Goal: Navigation & Orientation: Find specific page/section

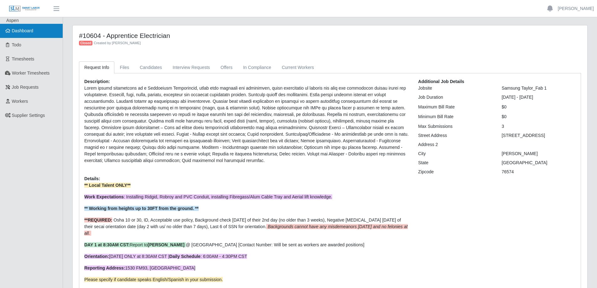
click at [28, 31] on span "Dashboard" at bounding box center [23, 30] width 22 height 5
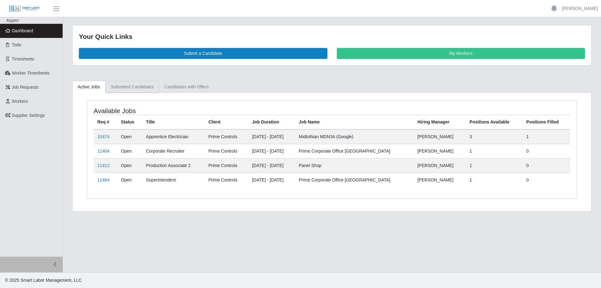
click at [122, 88] on link "Submitted Candidates" at bounding box center [133, 87] width 54 height 12
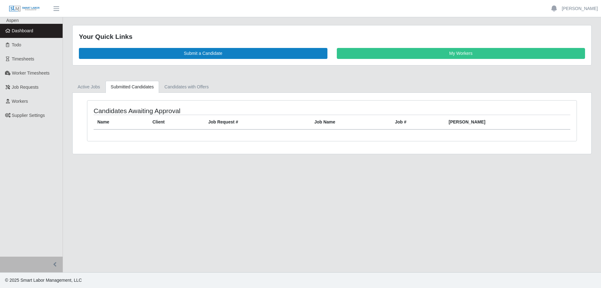
click at [38, 30] on link "Dashboard" at bounding box center [31, 31] width 63 height 14
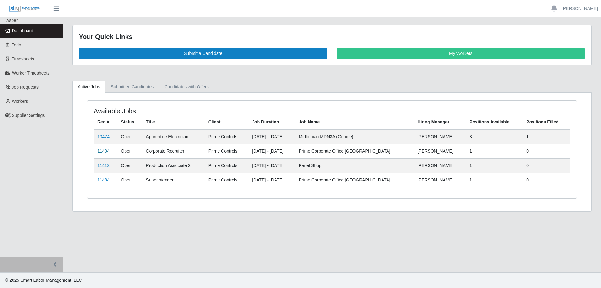
click at [103, 150] on link "11404" at bounding box center [103, 150] width 12 height 5
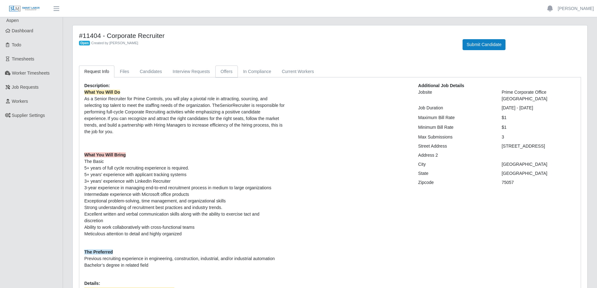
click at [222, 73] on link "Offers" at bounding box center [226, 71] width 23 height 12
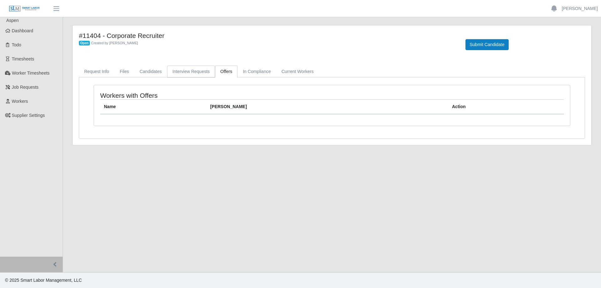
click at [181, 72] on link "Interview Requests" at bounding box center [191, 71] width 48 height 12
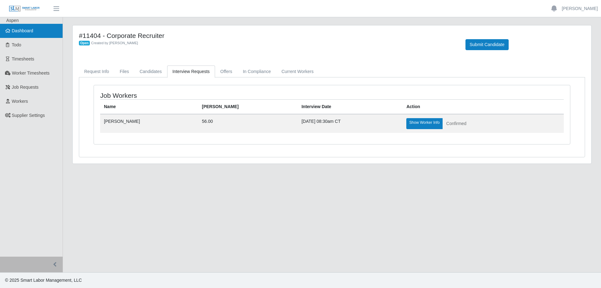
click at [27, 30] on span "Dashboard" at bounding box center [23, 30] width 22 height 5
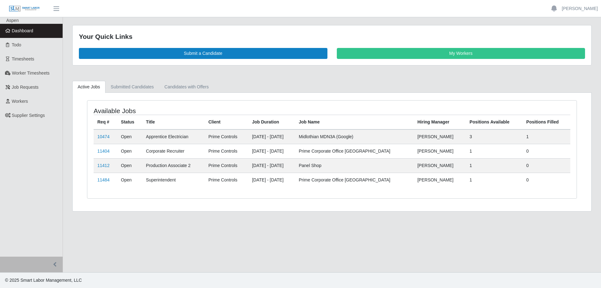
drag, startPoint x: 106, startPoint y: 165, endPoint x: 114, endPoint y: 165, distance: 8.1
click at [105, 165] on link "11412" at bounding box center [103, 165] width 12 height 5
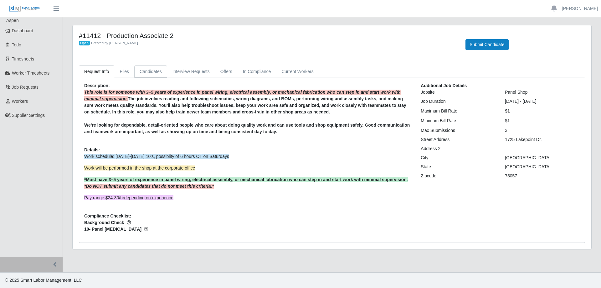
click at [148, 72] on link "Candidates" at bounding box center [150, 71] width 33 height 12
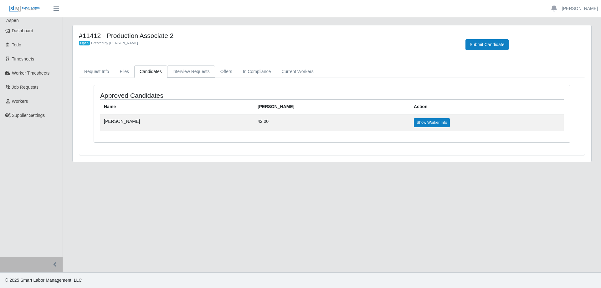
click at [184, 71] on link "Interview Requests" at bounding box center [191, 71] width 48 height 12
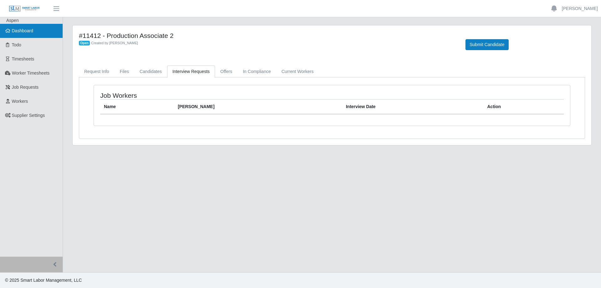
click at [32, 30] on span "Dashboard" at bounding box center [23, 30] width 22 height 5
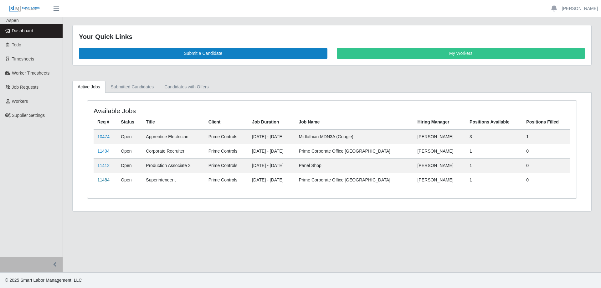
click at [103, 180] on link "11484" at bounding box center [103, 179] width 12 height 5
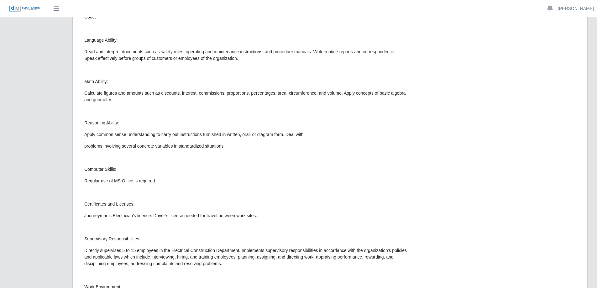
scroll to position [752, 0]
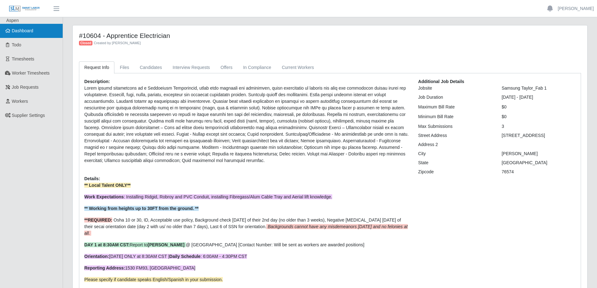
click at [30, 33] on span "Dashboard" at bounding box center [23, 30] width 22 height 5
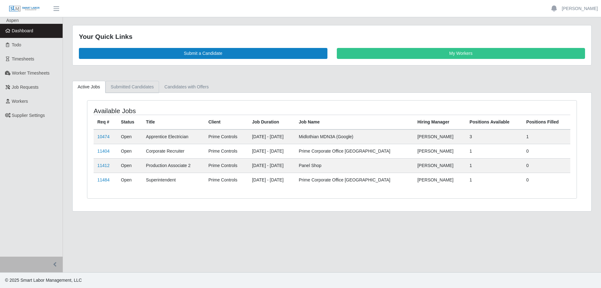
click at [128, 83] on link "Submitted Candidates" at bounding box center [133, 87] width 54 height 12
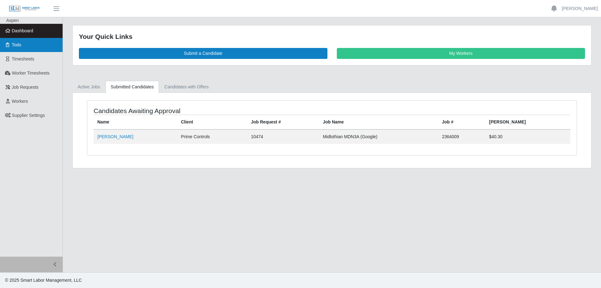
click at [25, 46] on link "Todo" at bounding box center [31, 45] width 63 height 14
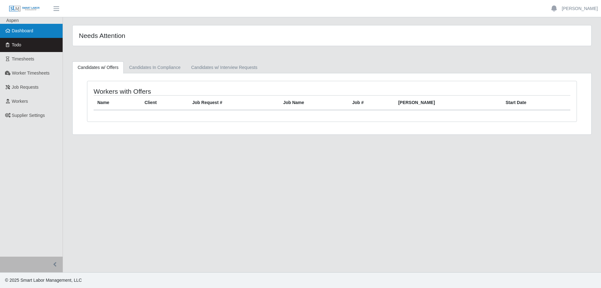
click at [23, 30] on span "Dashboard" at bounding box center [23, 30] width 22 height 5
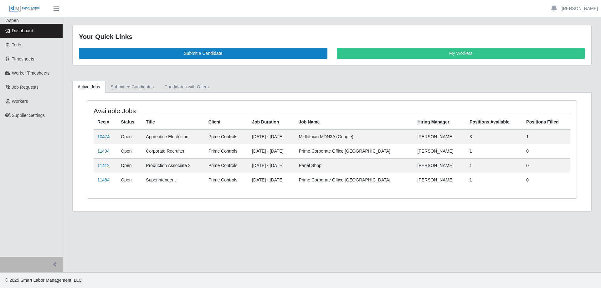
click at [101, 152] on link "11404" at bounding box center [103, 150] width 12 height 5
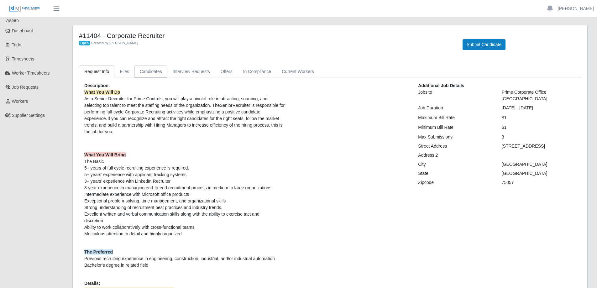
click at [149, 70] on link "Candidates" at bounding box center [150, 71] width 33 height 12
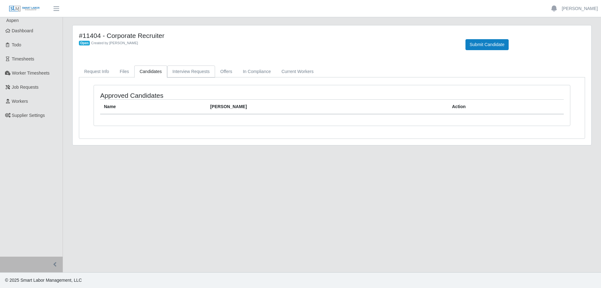
click at [186, 75] on link "Interview Requests" at bounding box center [191, 71] width 48 height 12
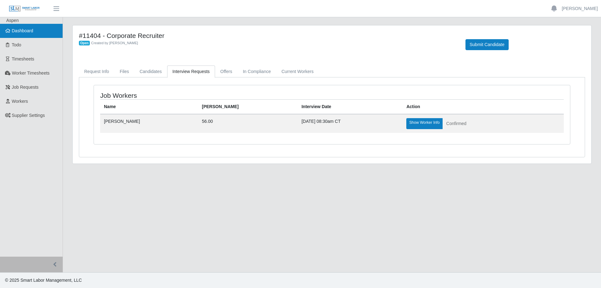
click at [27, 32] on span "Dashboard" at bounding box center [23, 30] width 22 height 5
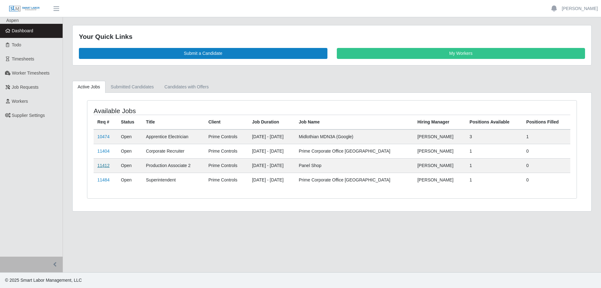
click at [103, 166] on link "11412" at bounding box center [103, 165] width 12 height 5
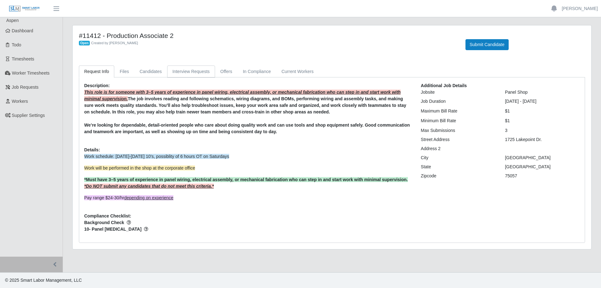
click at [186, 75] on link "Interview Requests" at bounding box center [191, 71] width 48 height 12
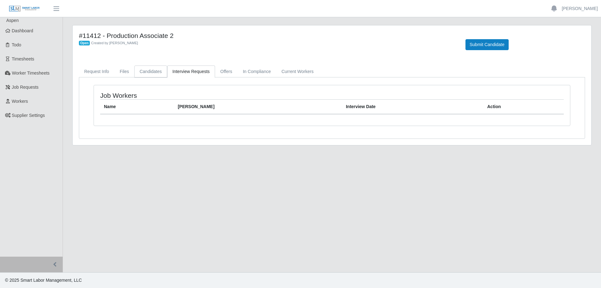
click at [152, 73] on link "Candidates" at bounding box center [150, 71] width 33 height 12
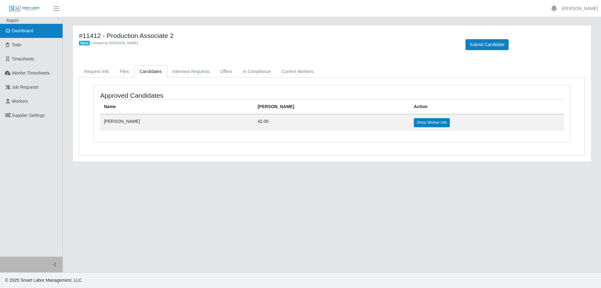
click at [34, 30] on link "Dashboard" at bounding box center [31, 31] width 63 height 14
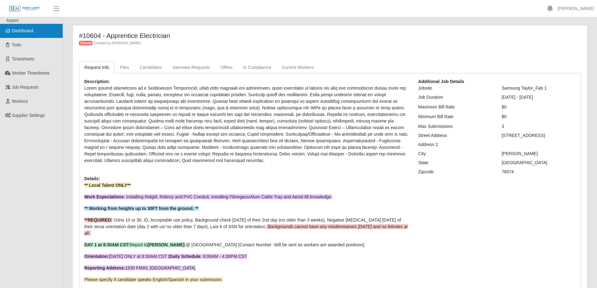
click at [32, 31] on span "Dashboard" at bounding box center [23, 30] width 22 height 5
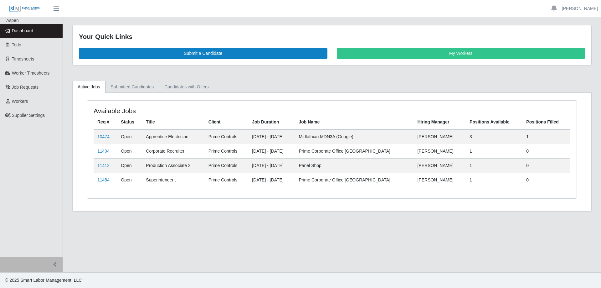
click at [133, 86] on link "Submitted Candidates" at bounding box center [133, 87] width 54 height 12
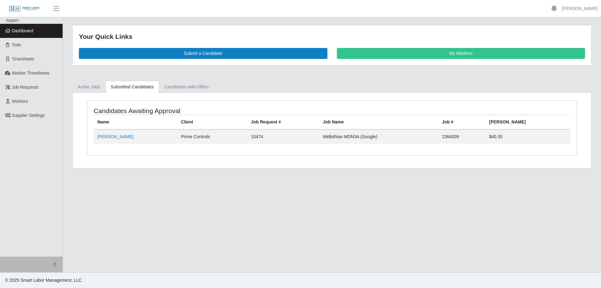
click at [27, 31] on span "Dashboard" at bounding box center [23, 30] width 22 height 5
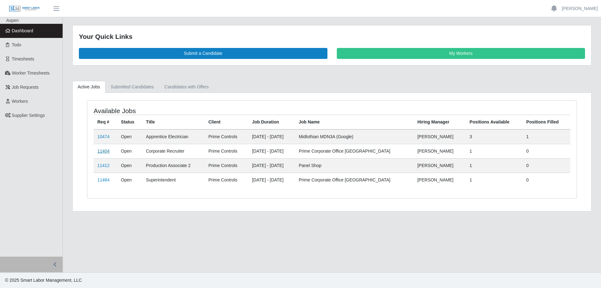
click at [105, 151] on link "11404" at bounding box center [103, 150] width 12 height 5
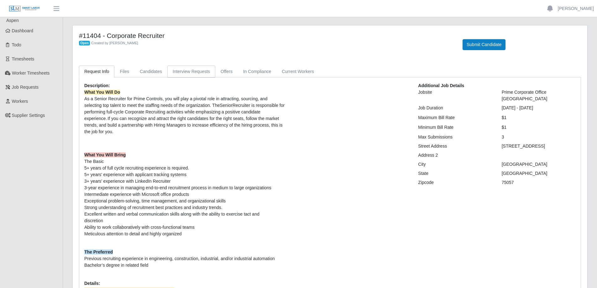
click at [184, 76] on link "Interview Requests" at bounding box center [191, 71] width 48 height 12
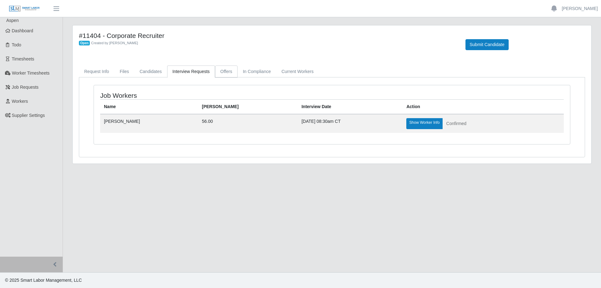
click at [220, 72] on link "Offers" at bounding box center [226, 71] width 23 height 12
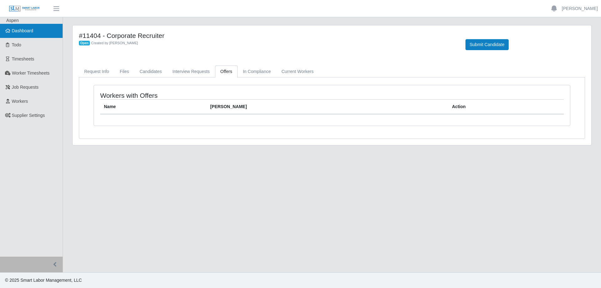
click at [29, 33] on span "Dashboard" at bounding box center [23, 30] width 22 height 5
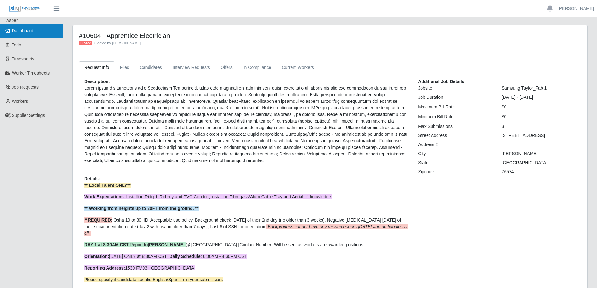
click at [33, 32] on span "Dashboard" at bounding box center [23, 30] width 22 height 5
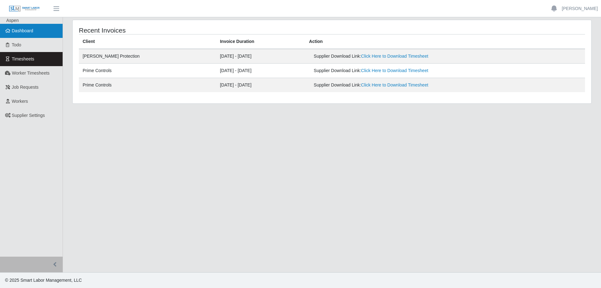
click at [24, 28] on span "Dashboard" at bounding box center [23, 30] width 22 height 5
